Goal: Task Accomplishment & Management: Manage account settings

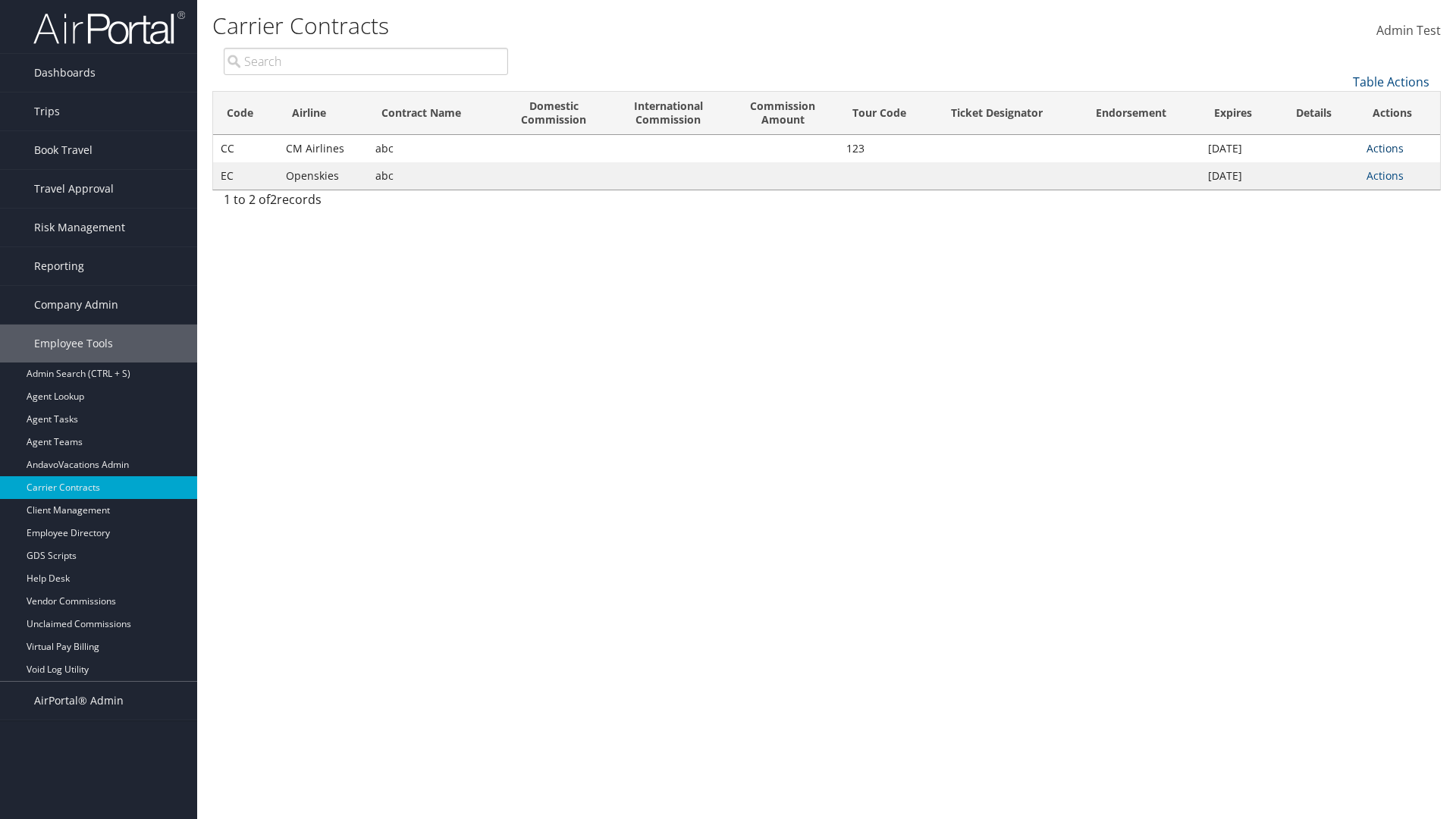
click at [1386, 148] on link "Actions" at bounding box center [1385, 148] width 37 height 15
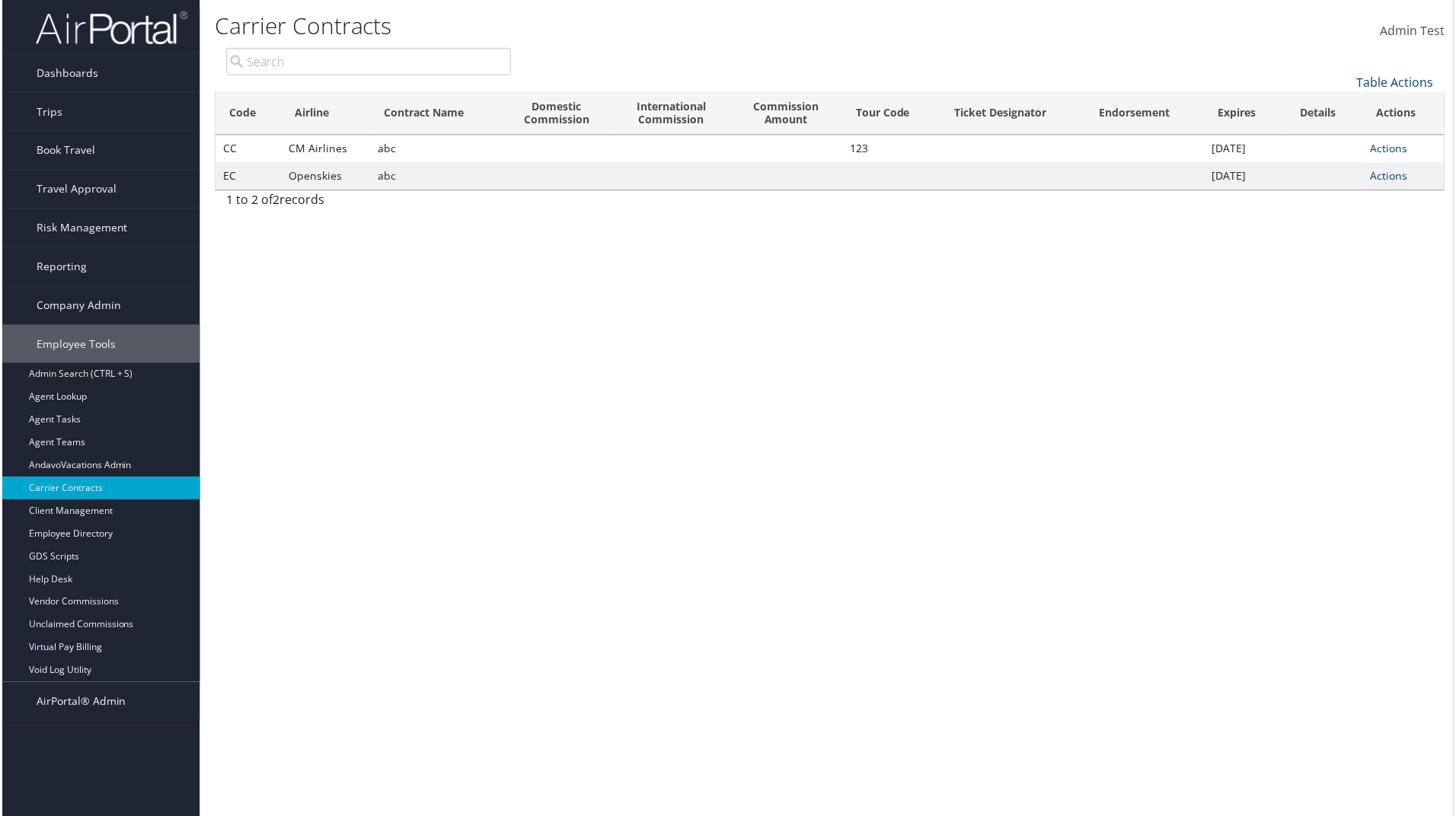
click at [0, 0] on link "Upload Contract" at bounding box center [0, 0] width 0 height 0
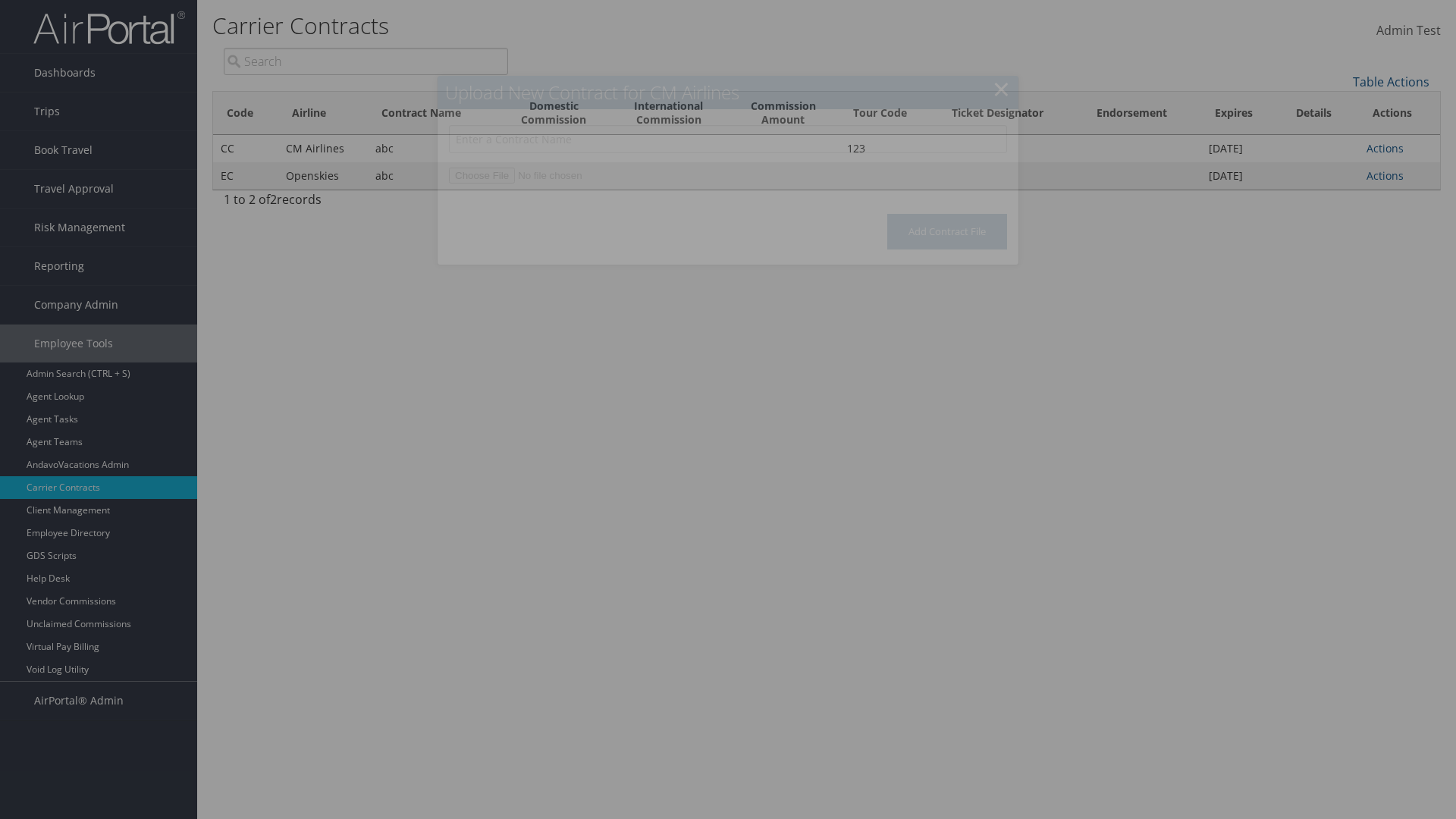
click at [728, 139] on input "text" at bounding box center [728, 139] width 558 height 28
type input "Test"
click at [728, 175] on input "file" at bounding box center [728, 175] width 558 height 16
type input "C:\fakepath\testfile1.pdf"
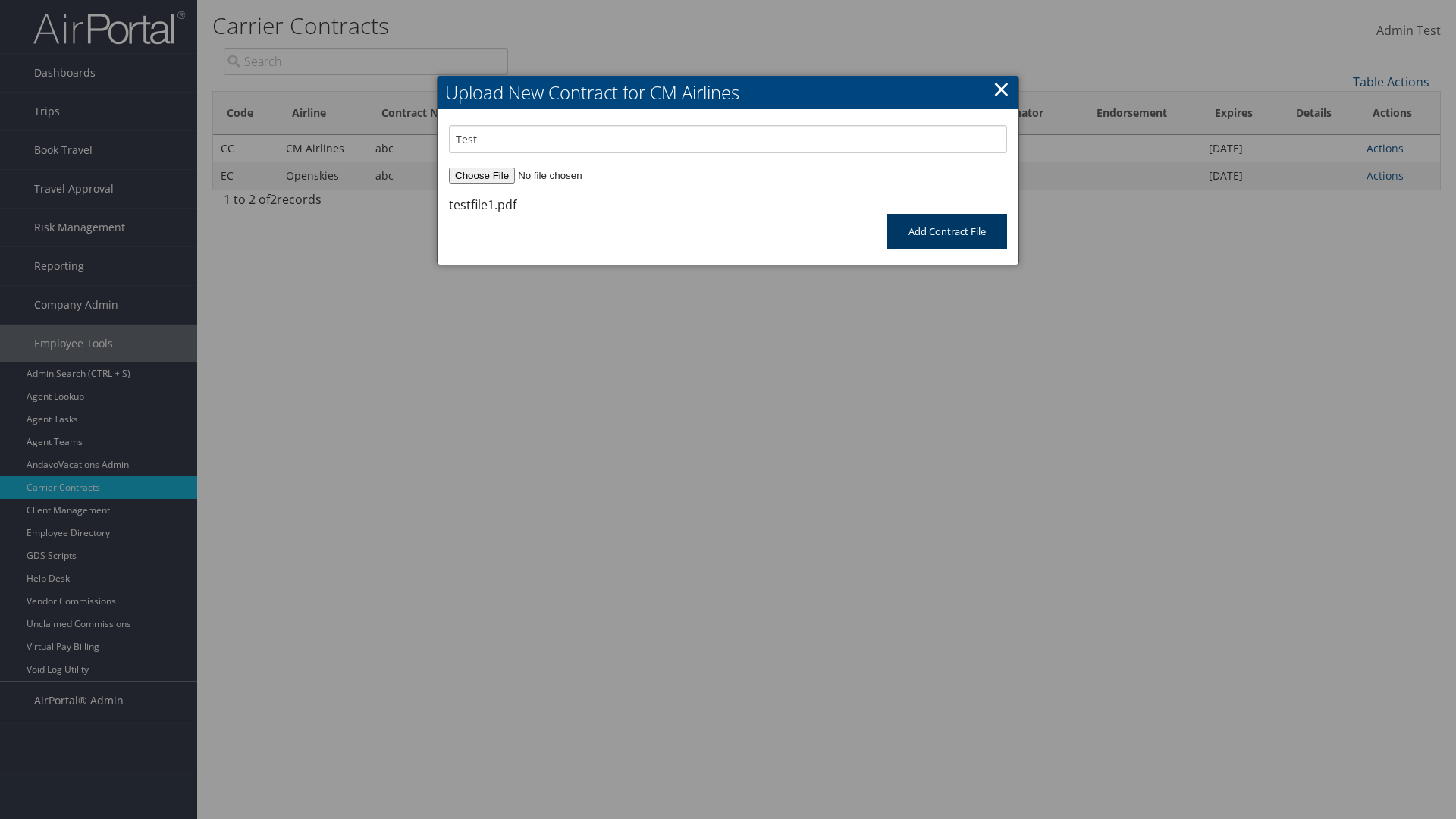
click at [946, 231] on input "Add Contract File" at bounding box center [947, 231] width 120 height 36
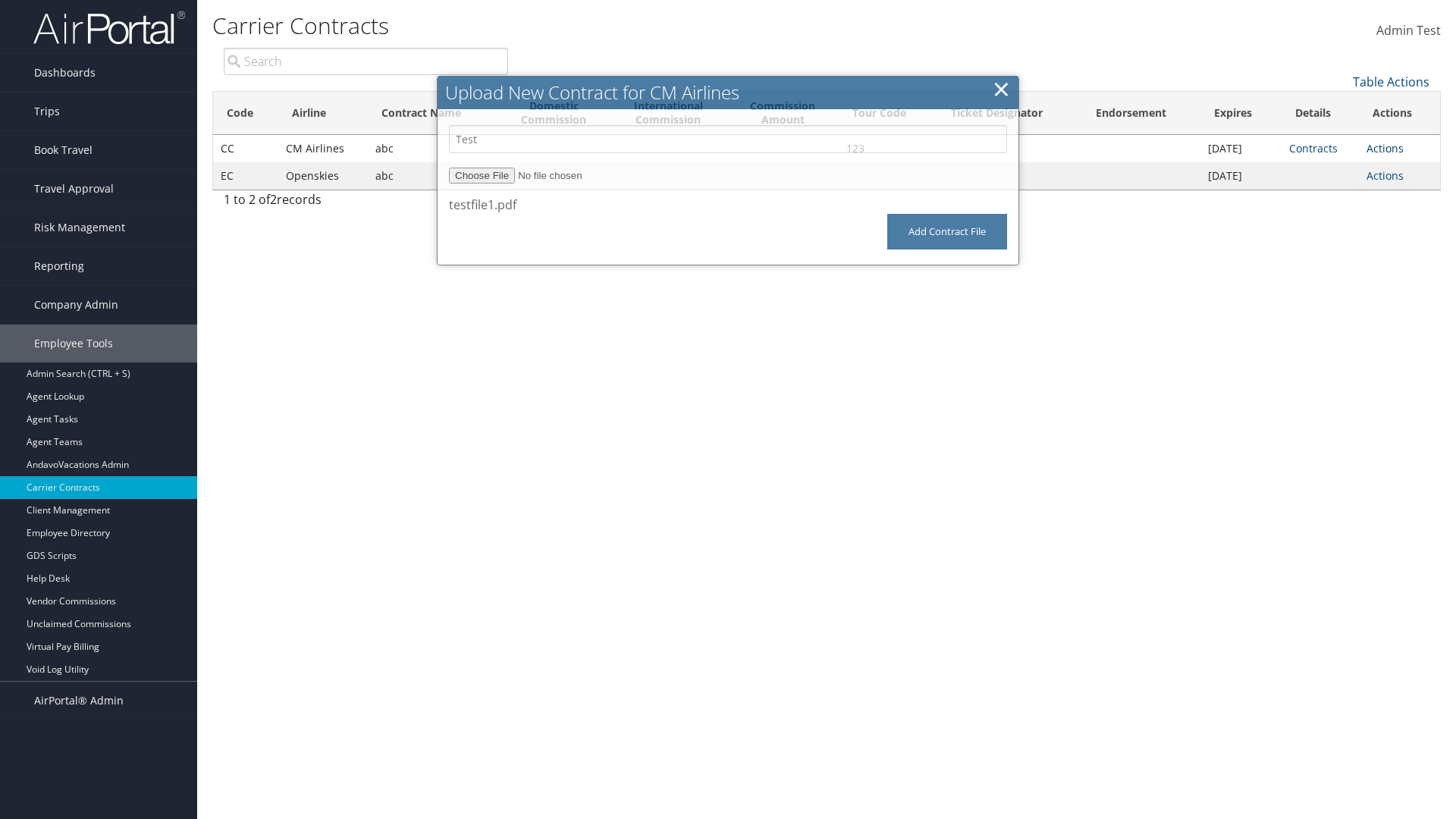
click at [1386, 148] on link "Actions" at bounding box center [1385, 148] width 37 height 15
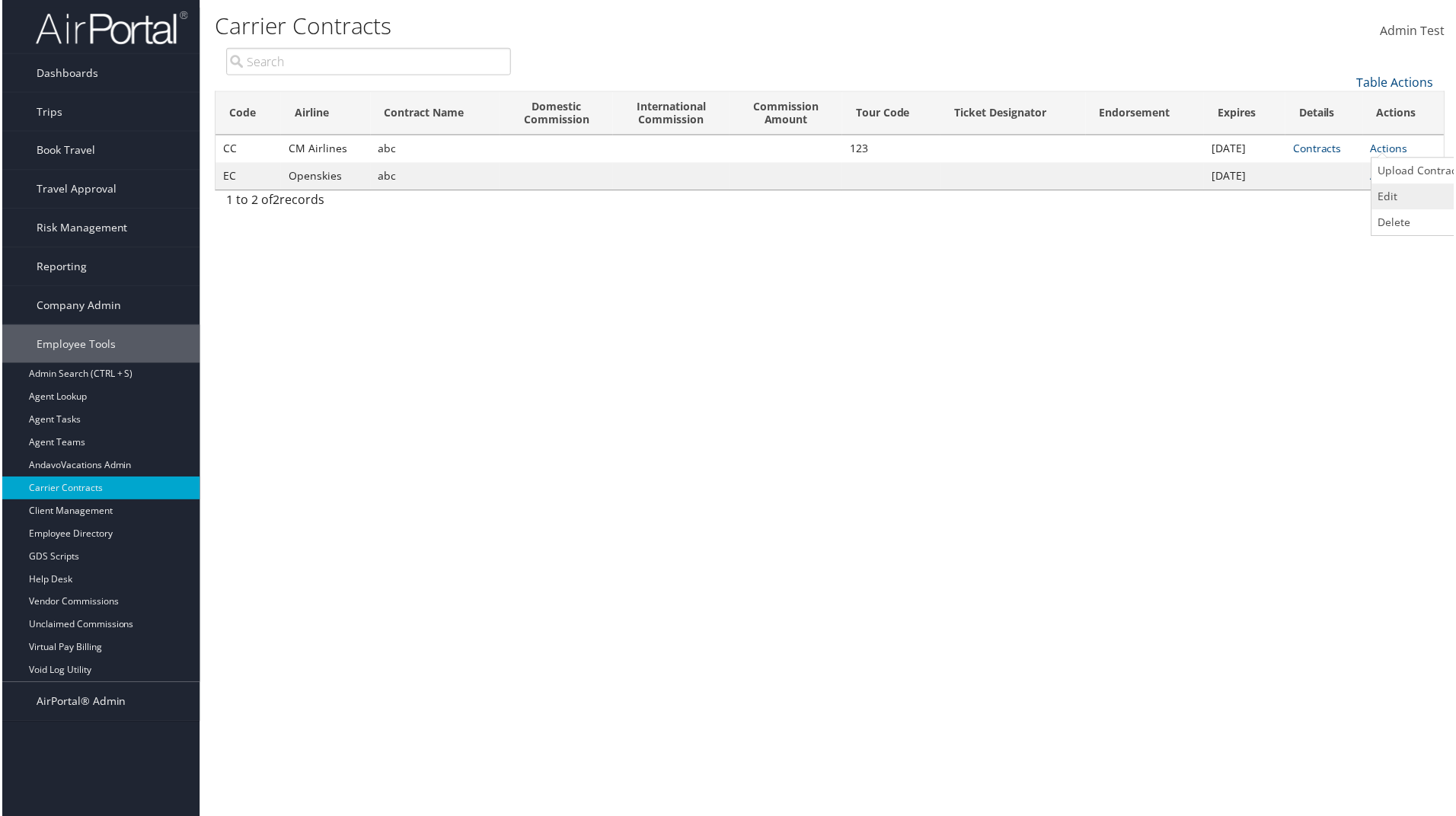
click at [1408, 197] on link "Edit" at bounding box center [1421, 197] width 95 height 26
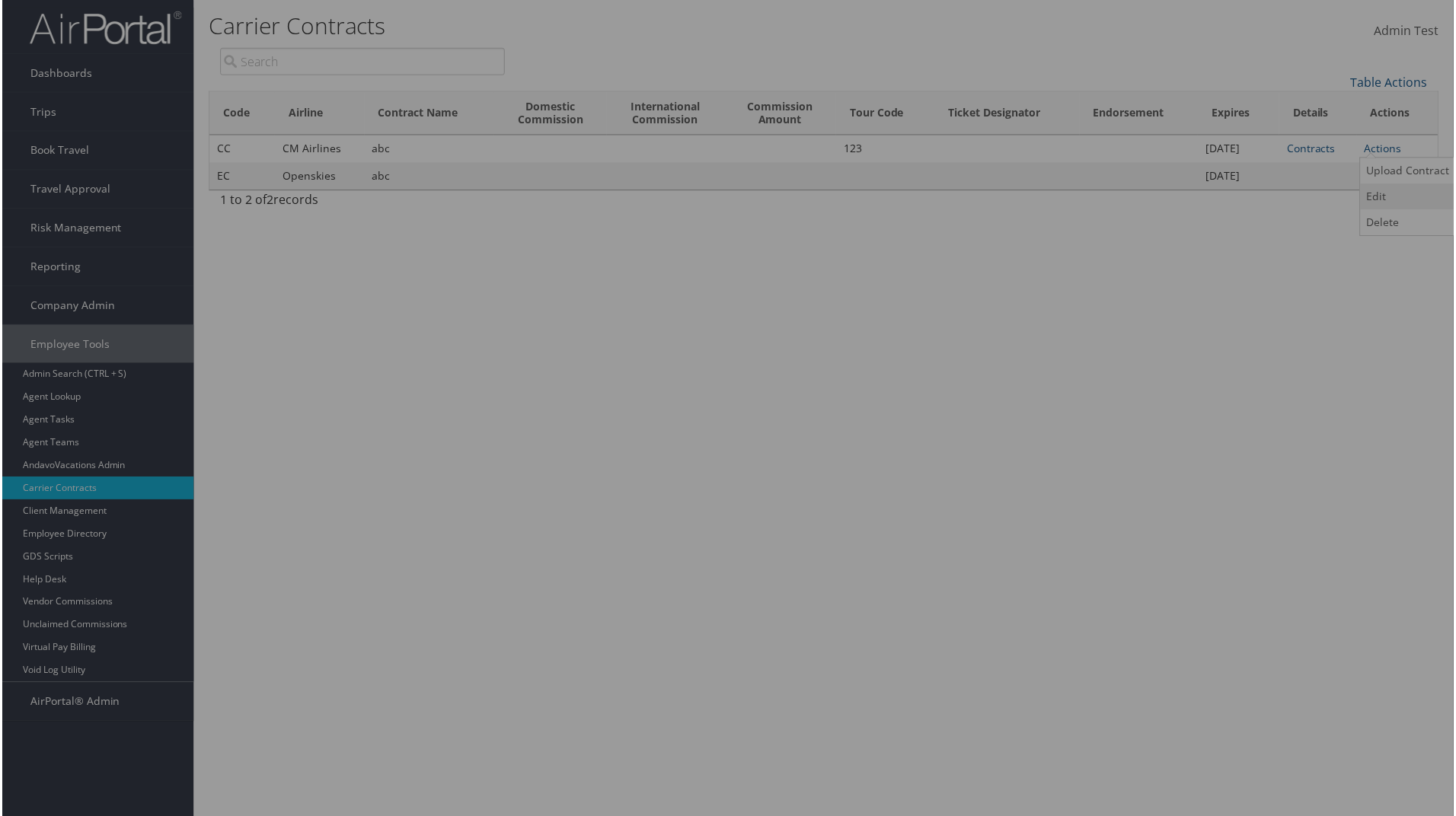
scroll to position [0, 11]
click at [0, 0] on input "abc" at bounding box center [0, 0] width 0 height 0
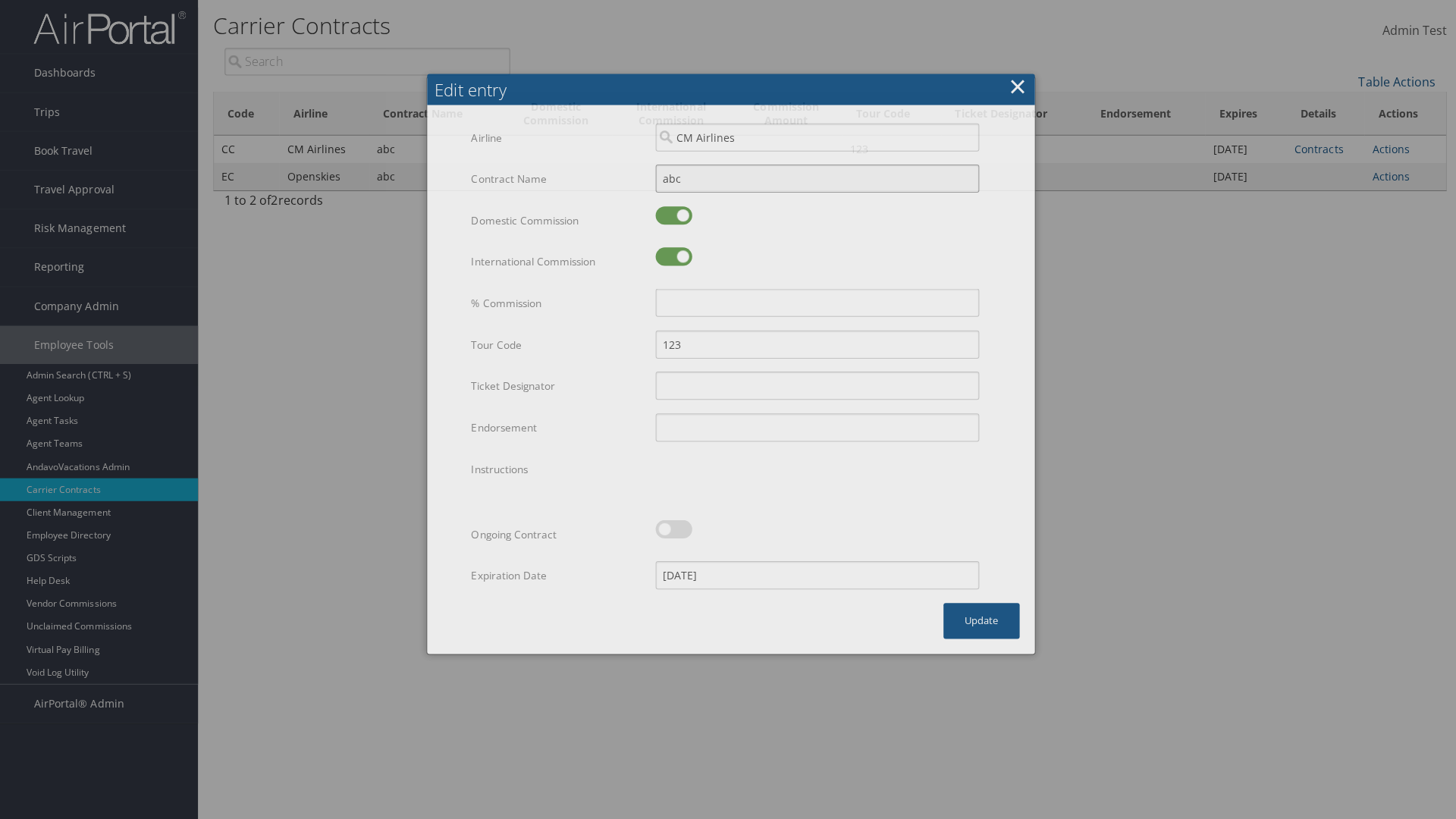
scroll to position [0, 0]
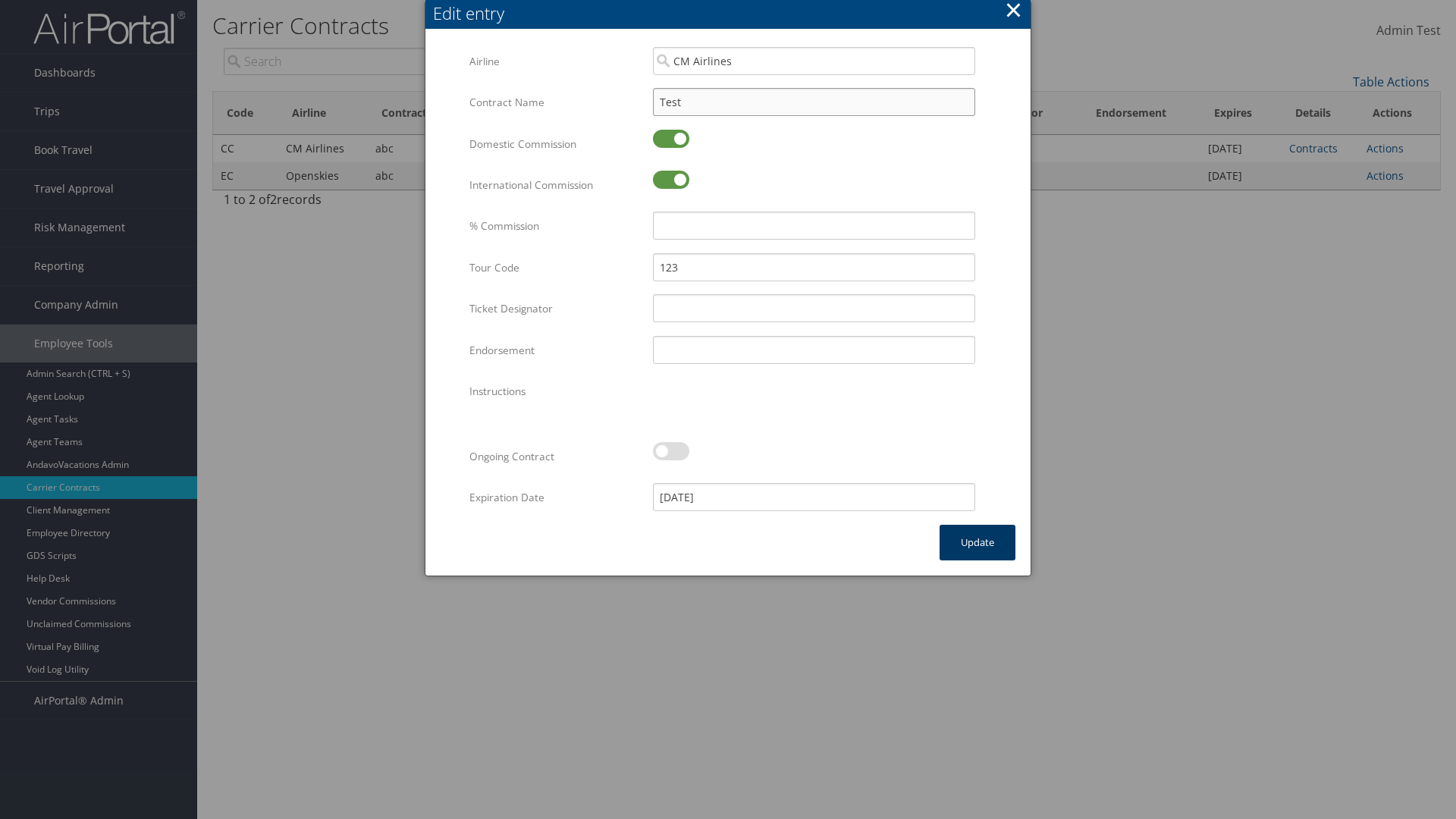
type input "Test"
click at [977, 542] on button "Update" at bounding box center [977, 542] width 76 height 36
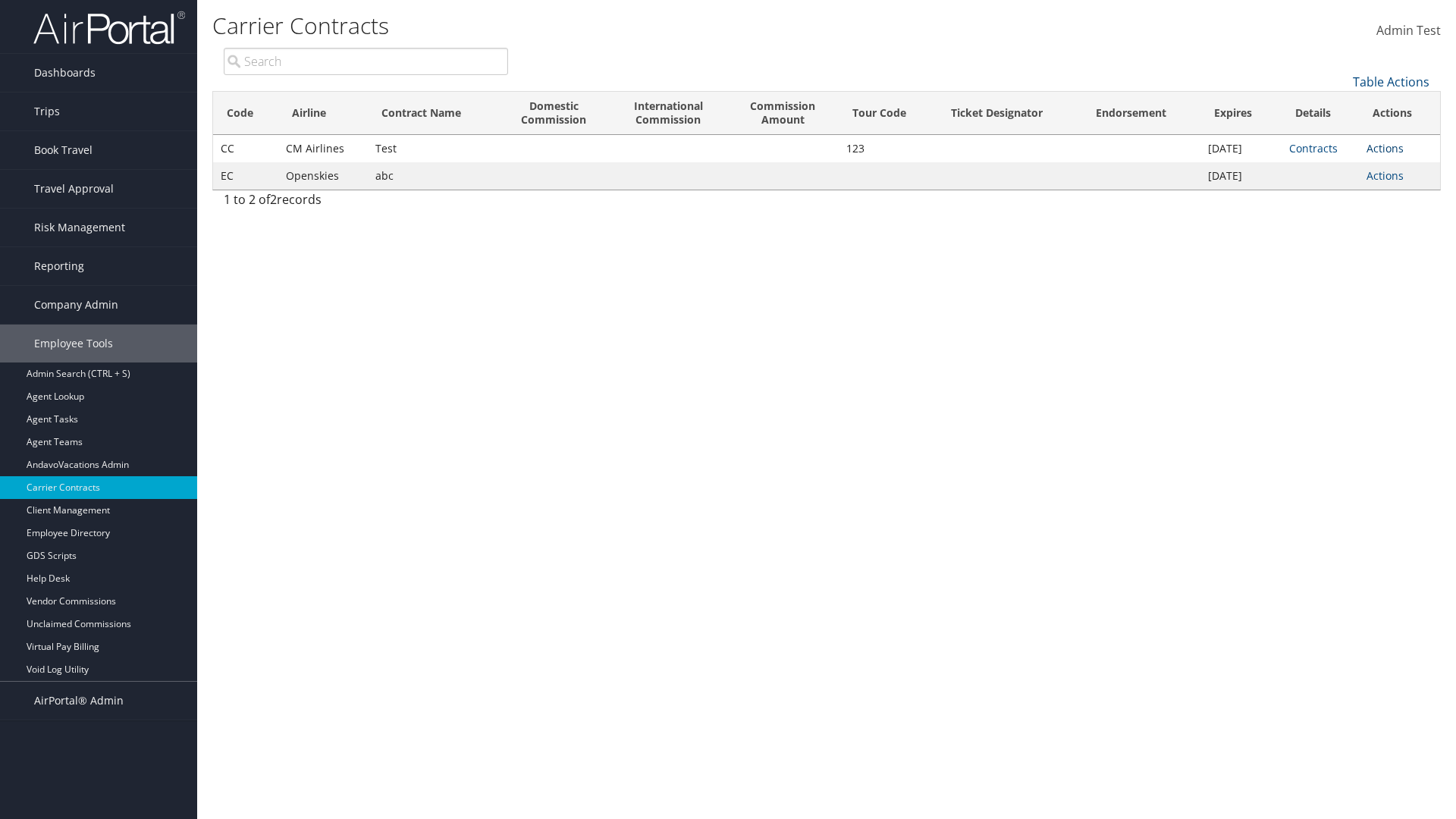
click at [1386, 148] on link "Actions" at bounding box center [1385, 148] width 37 height 15
